Goal: Transaction & Acquisition: Obtain resource

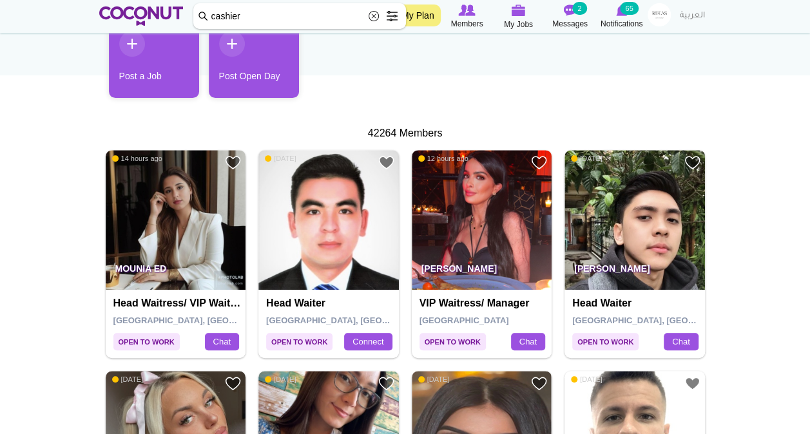
scroll to position [183, 0]
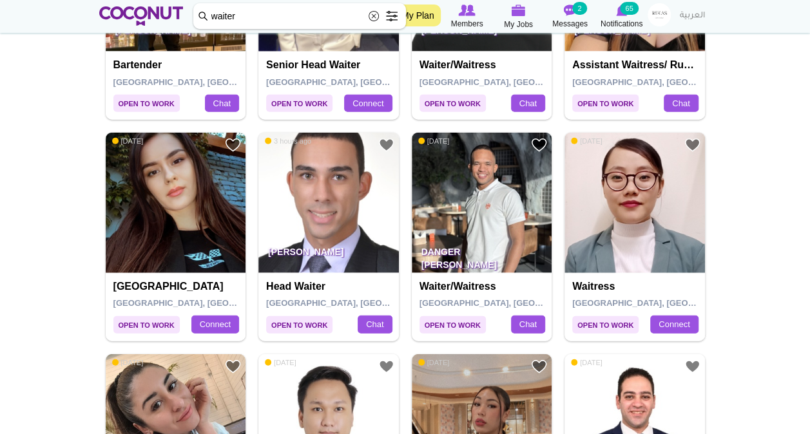
scroll to position [1530, 0]
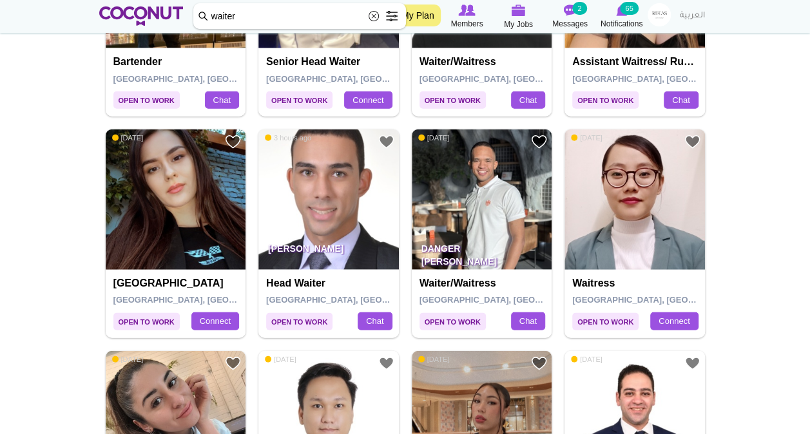
click at [453, 270] on div "Danger Chala Bueno Waiter/Waitress Dubai, United Arab Emirates Chat" at bounding box center [482, 304] width 140 height 68
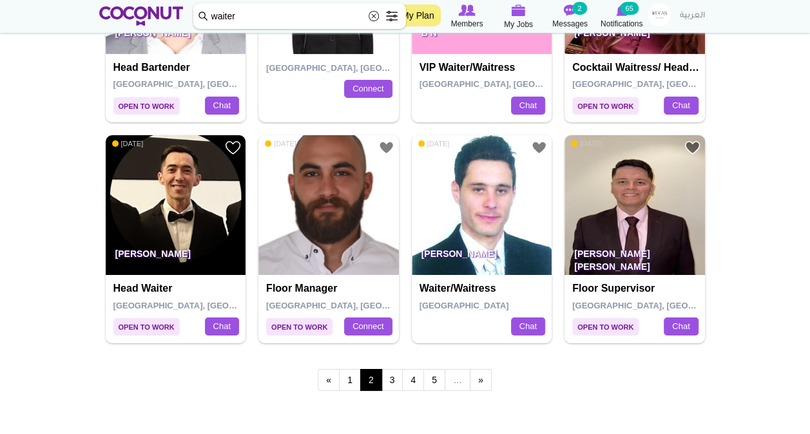
scroll to position [2190, 0]
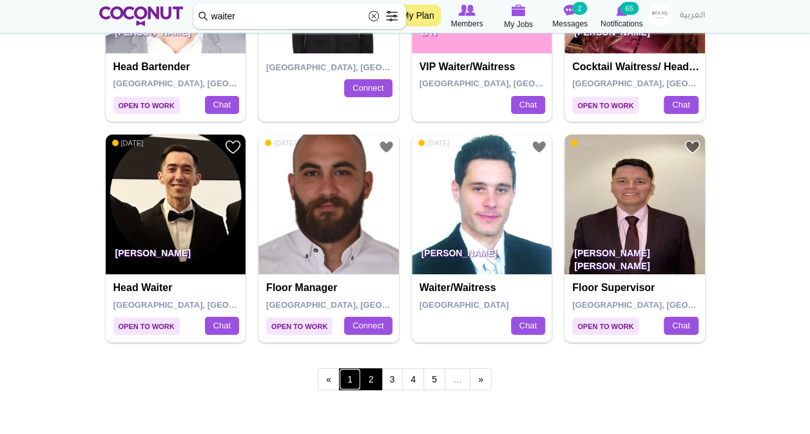
click at [347, 378] on link "1" at bounding box center [350, 380] width 22 height 22
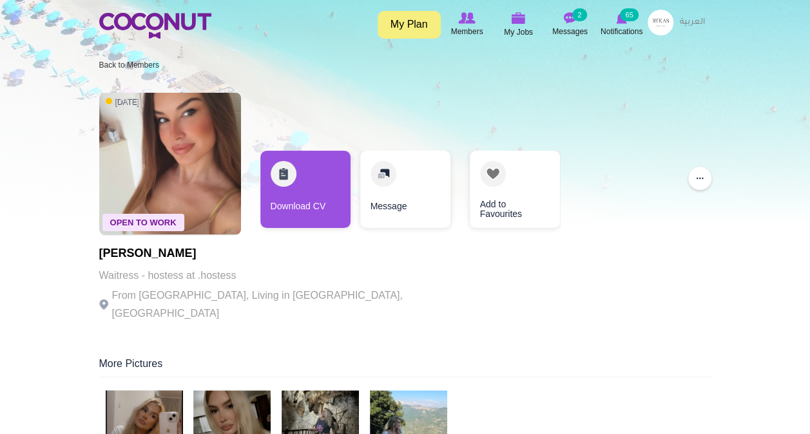
click at [296, 180] on link "Download CV" at bounding box center [305, 189] width 90 height 77
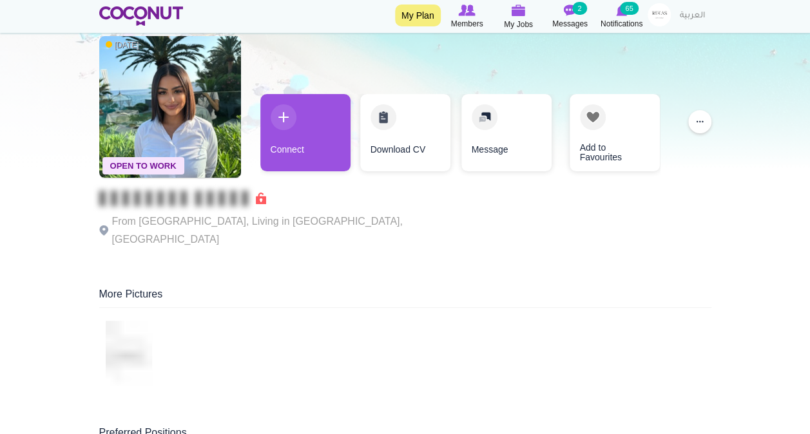
scroll to position [10, 0]
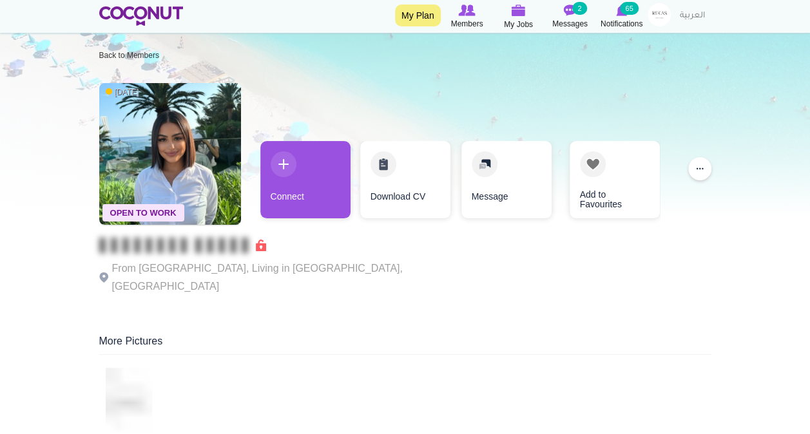
click at [384, 173] on link "Download CV" at bounding box center [405, 179] width 90 height 77
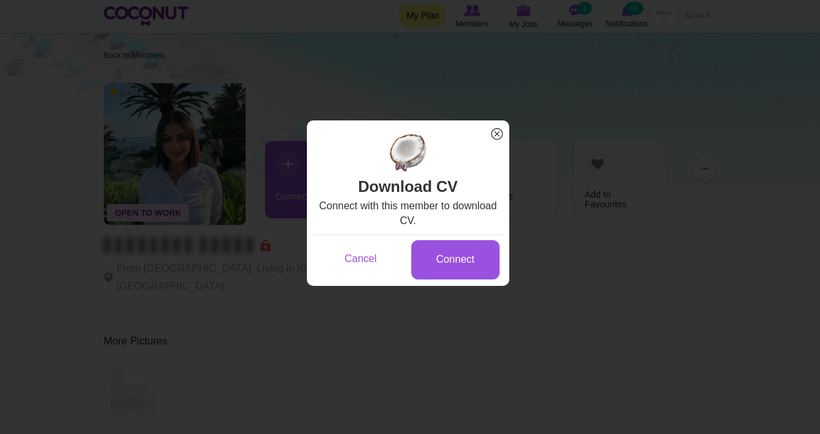
click at [501, 133] on span "x" at bounding box center [496, 134] width 17 height 17
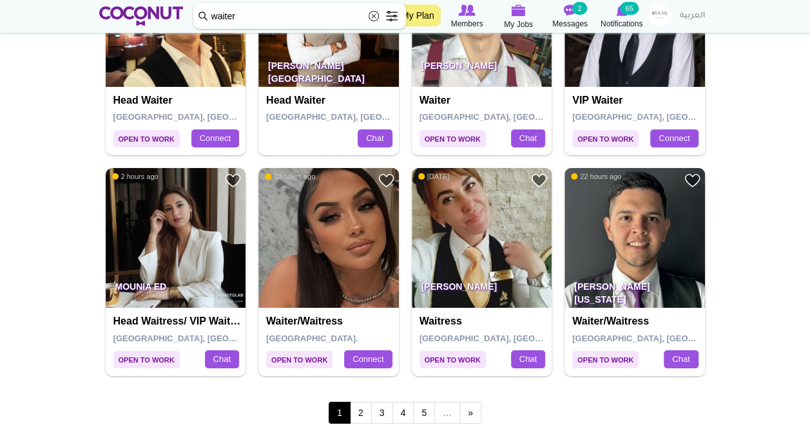
scroll to position [2158, 0]
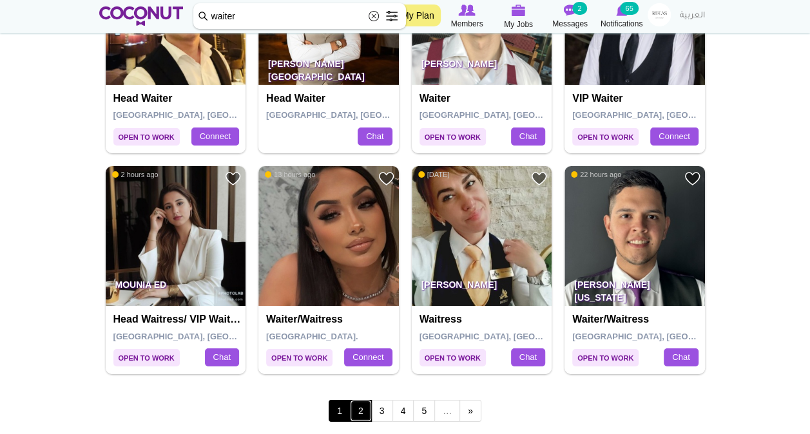
click at [358, 409] on link "2" at bounding box center [361, 411] width 22 height 22
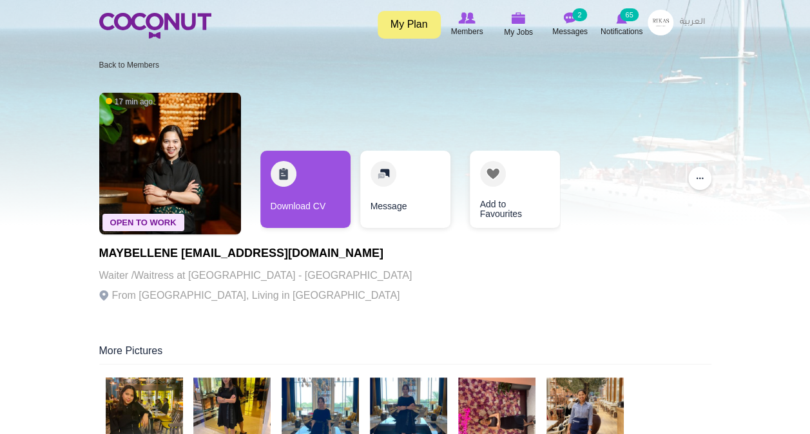
click at [315, 210] on link "Download CV" at bounding box center [305, 189] width 90 height 77
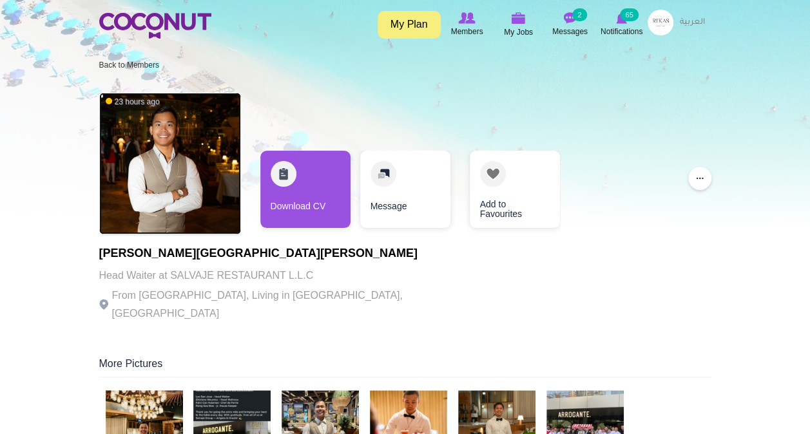
click at [323, 187] on link "Download CV" at bounding box center [305, 189] width 90 height 77
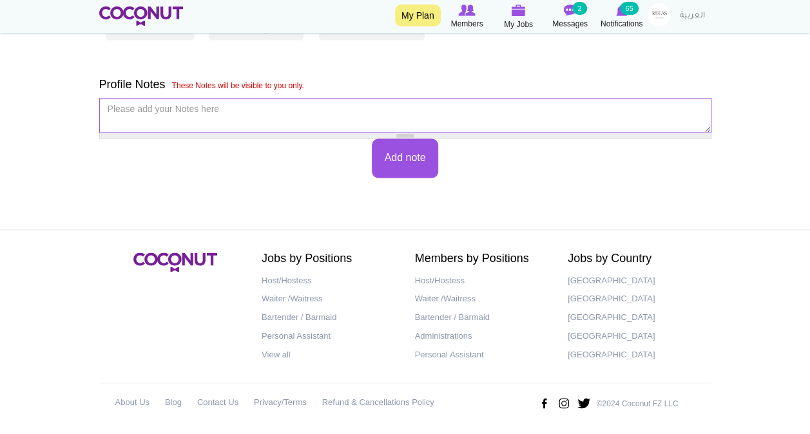
scroll to position [813, 0]
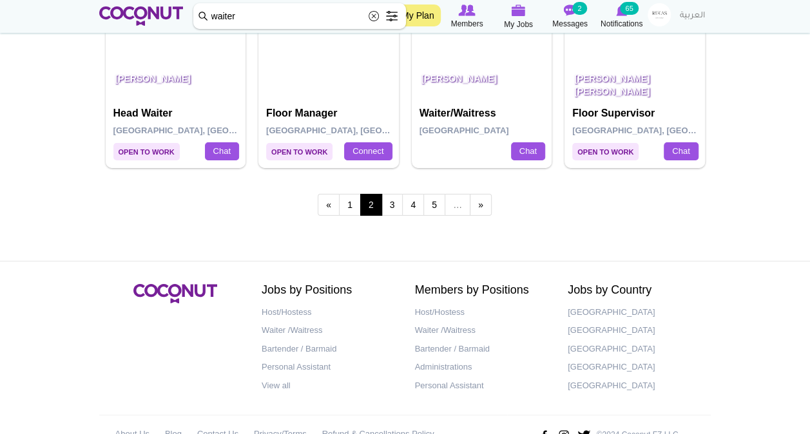
scroll to position [2393, 0]
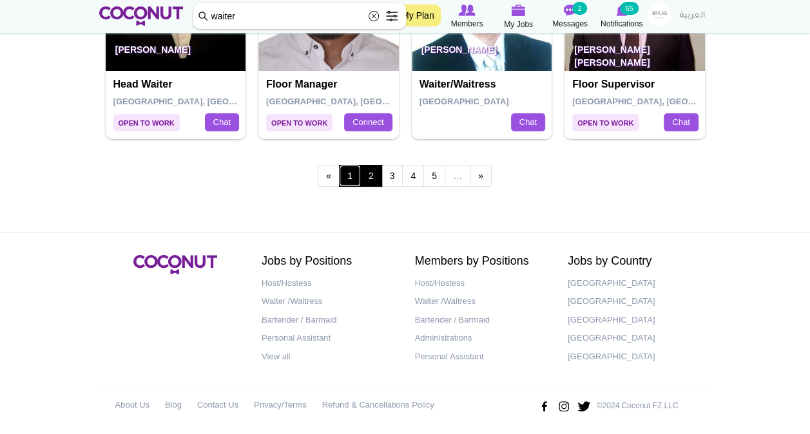
click at [350, 174] on link "1" at bounding box center [350, 176] width 22 height 22
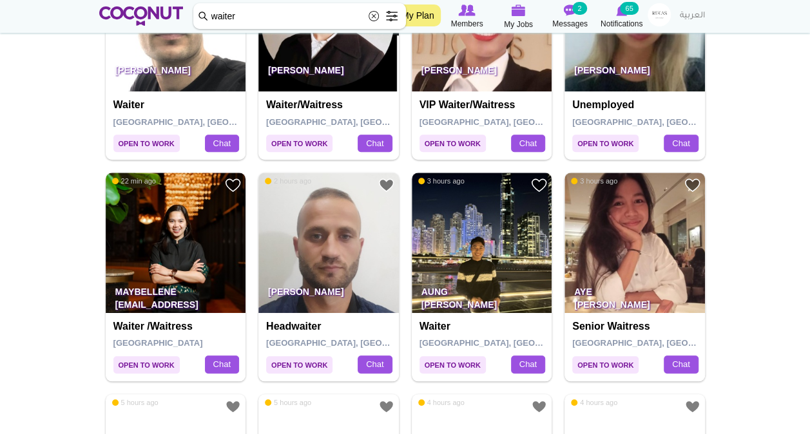
scroll to position [396, 0]
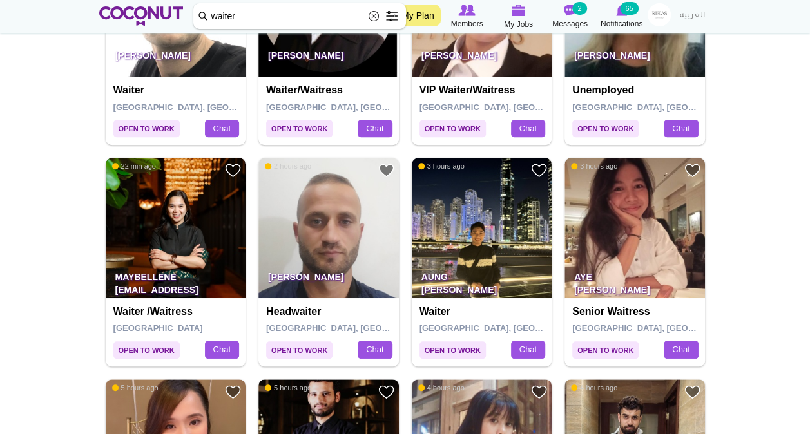
click at [183, 222] on img at bounding box center [176, 228] width 140 height 140
click at [170, 224] on img at bounding box center [176, 228] width 140 height 140
click at [168, 232] on img at bounding box center [176, 228] width 140 height 140
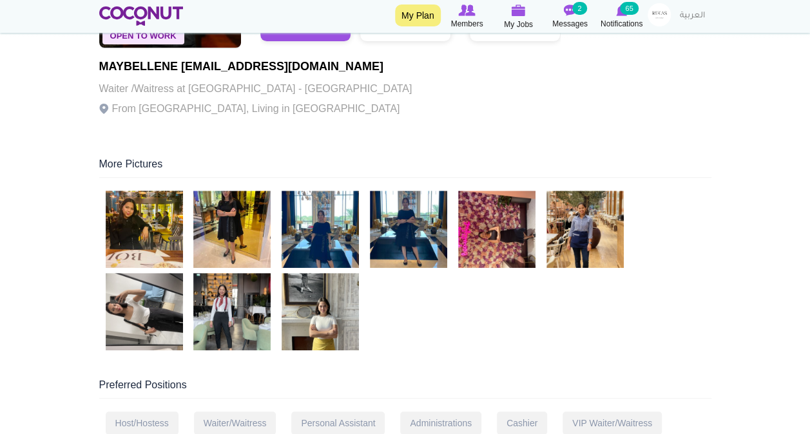
scroll to position [188, 0]
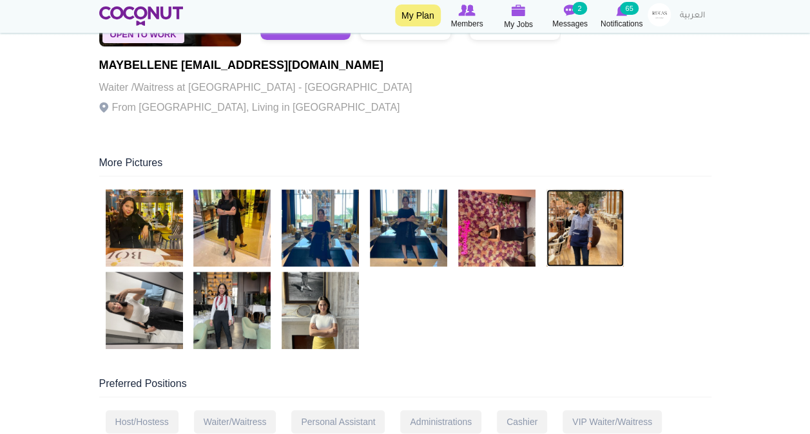
click at [592, 235] on img at bounding box center [584, 227] width 77 height 77
